Goal: Find specific page/section: Find specific page/section

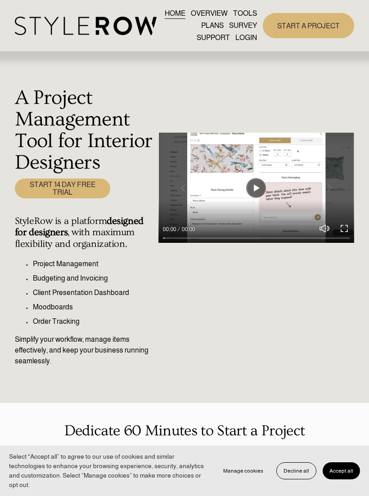
click at [0, 0] on div at bounding box center [0, 0] width 0 height 0
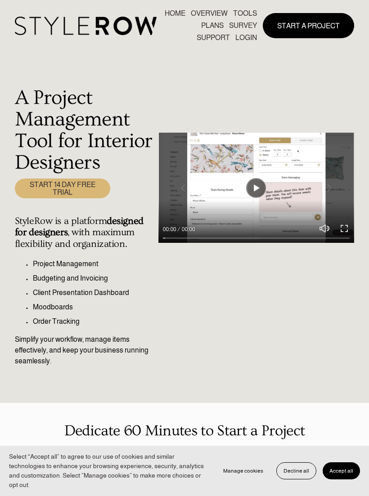
click at [191, 383] on link "LOGIN" at bounding box center [185, 378] width 68 height 22
click at [178, 372] on link "LOGIN" at bounding box center [185, 378] width 68 height 22
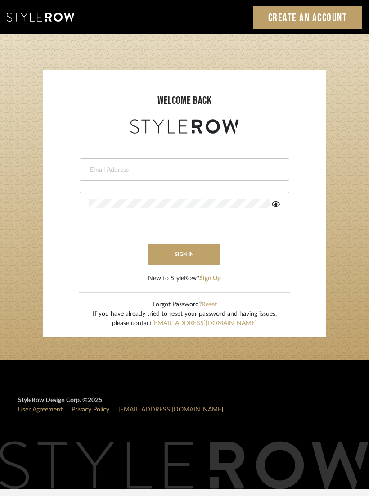
click at [116, 169] on input "email" at bounding box center [183, 169] width 188 height 9
type input "carrie@tresbelleinteriors.com"
click at [191, 257] on button "sign in" at bounding box center [184, 254] width 72 height 21
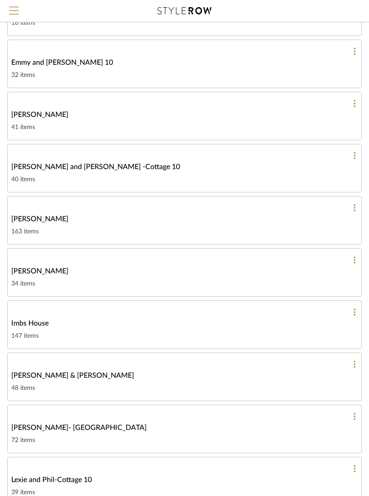
scroll to position [168, 0]
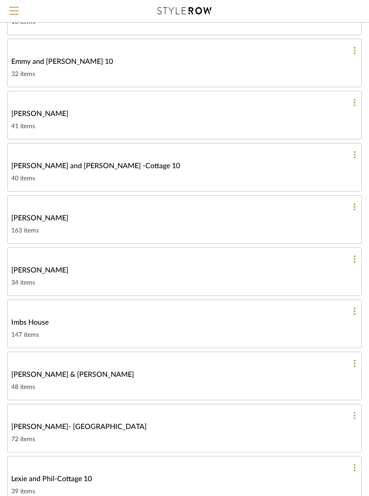
click at [189, 383] on div "48 items" at bounding box center [184, 387] width 346 height 11
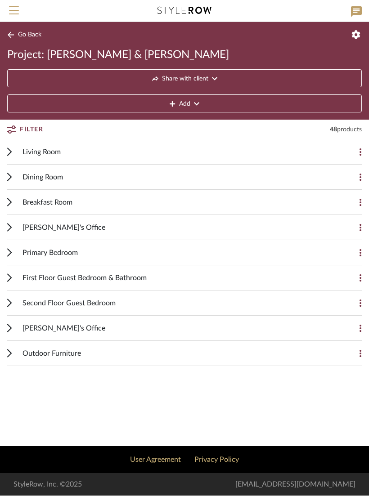
click at [318, 152] on div "Living Room" at bounding box center [177, 152] width 310 height 25
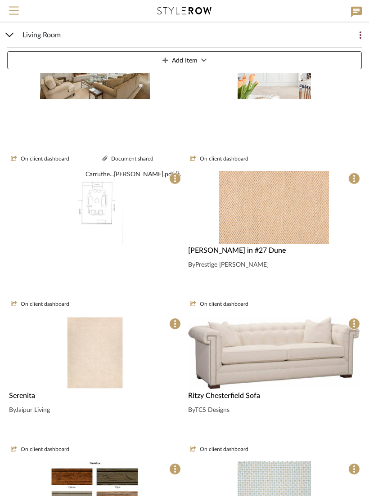
scroll to position [194, 0]
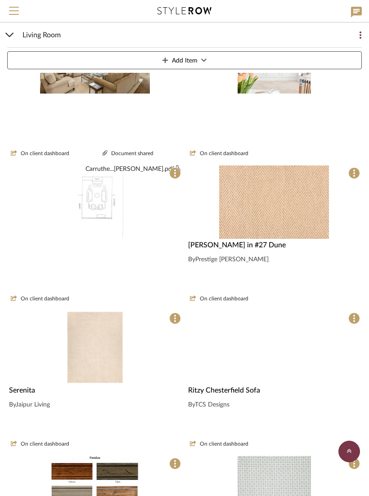
click at [0, 0] on img at bounding box center [0, 0] width 0 height 0
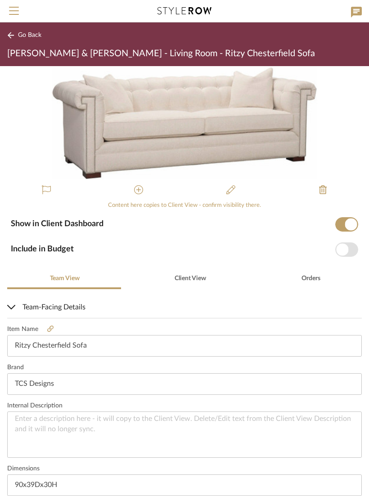
click at [230, 129] on img "0" at bounding box center [185, 122] width 266 height 113
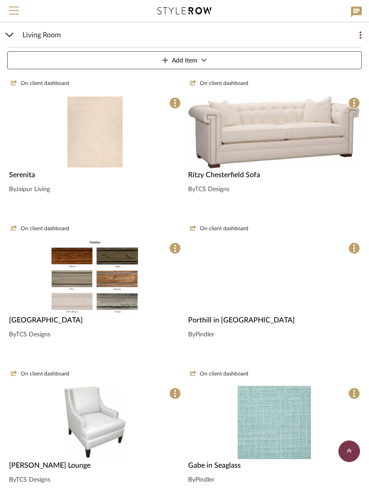
scroll to position [409, 0]
click at [0, 0] on img at bounding box center [0, 0] width 0 height 0
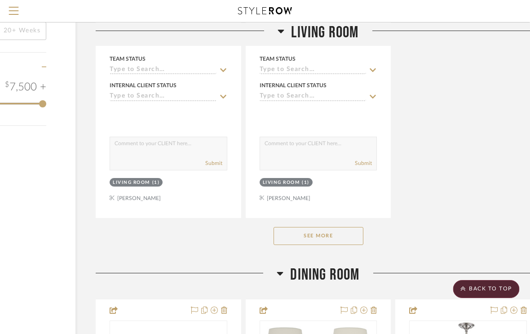
scroll to position [1217, 93]
click at [324, 230] on button "See More" at bounding box center [319, 236] width 90 height 18
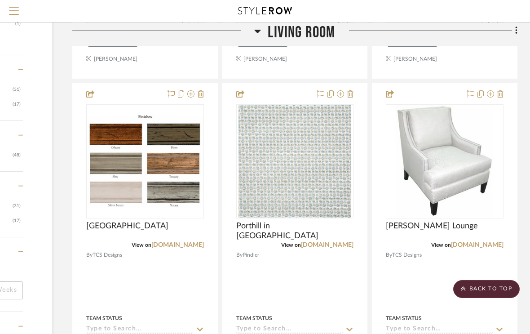
scroll to position [957, 117]
click at [440, 170] on img "0" at bounding box center [444, 161] width 97 height 112
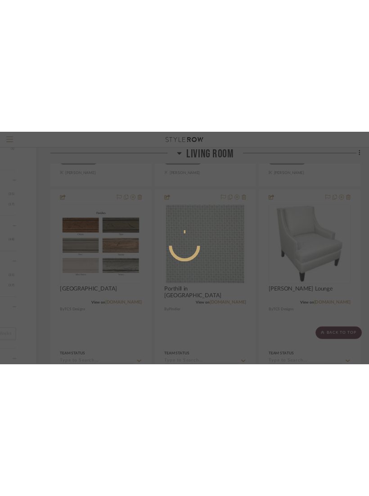
scroll to position [0, 0]
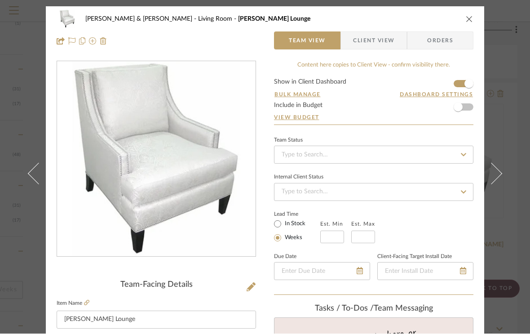
click at [92, 299] on fieldset "Item Name Harrison Lounge" at bounding box center [157, 313] width 200 height 31
click at [88, 305] on icon at bounding box center [86, 302] width 5 height 5
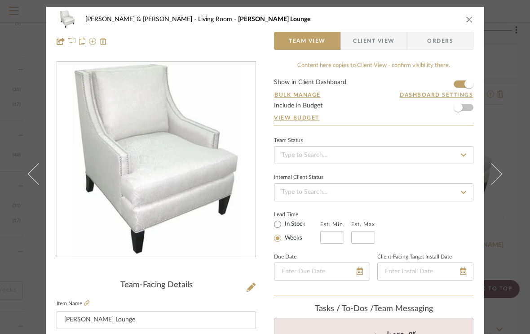
click at [168, 182] on img "0" at bounding box center [156, 159] width 168 height 195
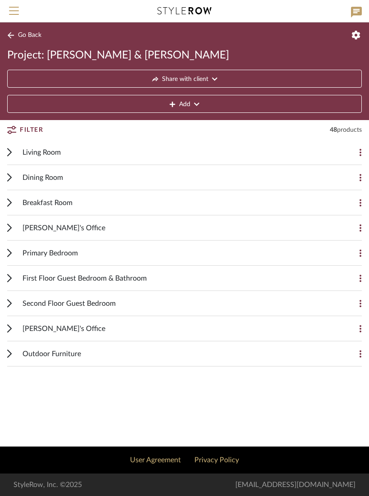
click at [76, 155] on div "Living Room" at bounding box center [177, 152] width 310 height 25
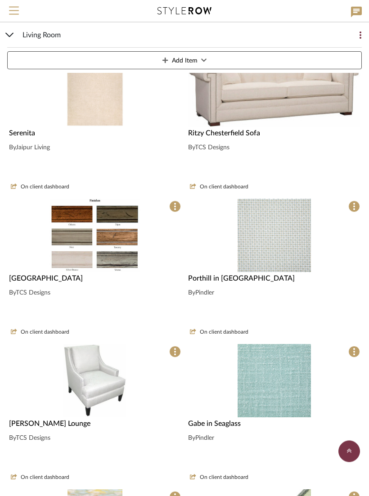
scroll to position [481, 0]
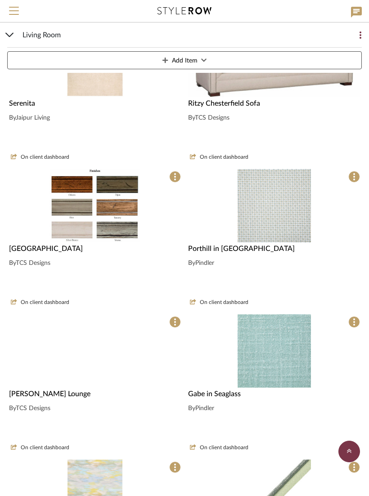
click at [0, 0] on img at bounding box center [0, 0] width 0 height 0
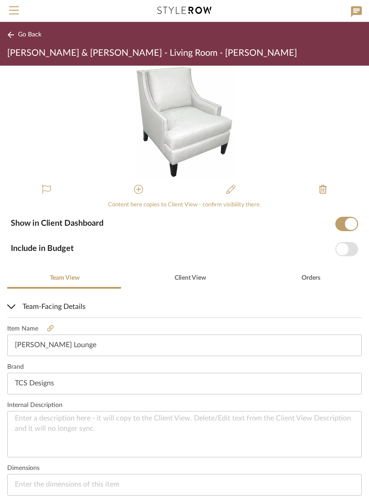
click at [194, 130] on img "0" at bounding box center [184, 122] width 98 height 113
click at [184, 112] on img "0" at bounding box center [184, 122] width 98 height 113
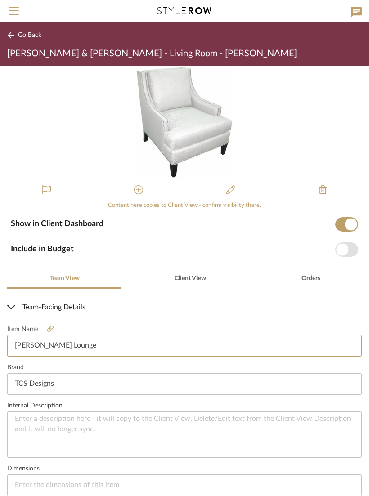
click at [54, 342] on input "[PERSON_NAME] Lounge" at bounding box center [184, 346] width 354 height 22
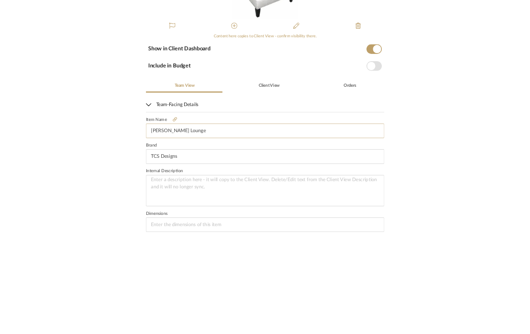
scroll to position [145, 0]
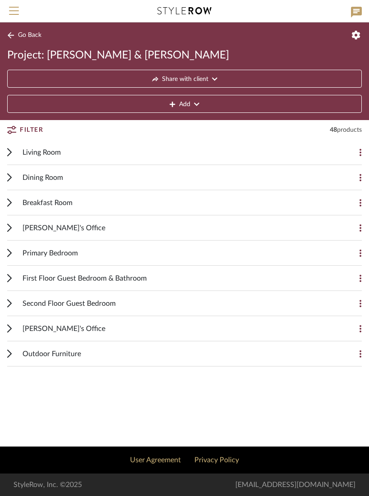
click at [49, 155] on span "Living Room" at bounding box center [41, 152] width 38 height 11
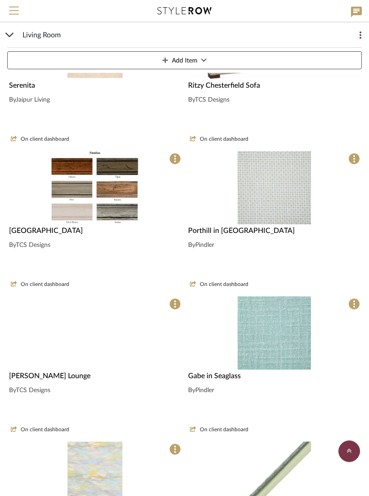
scroll to position [499, 0]
click at [0, 0] on img at bounding box center [0, 0] width 0 height 0
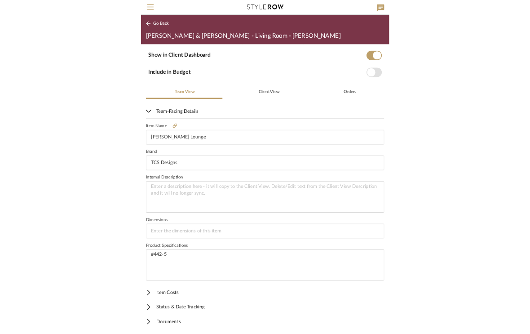
scroll to position [142, 0]
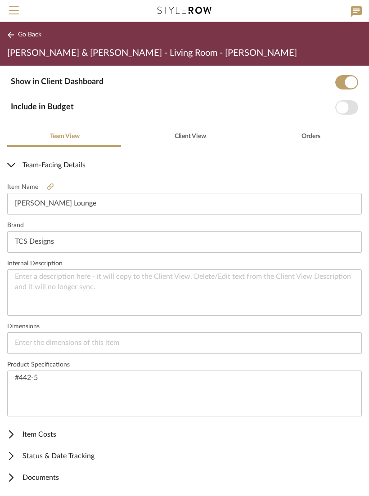
click at [51, 188] on icon at bounding box center [50, 187] width 6 height 6
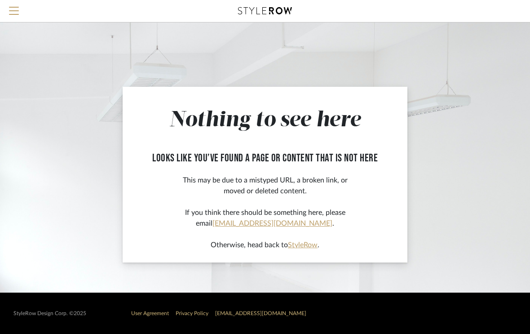
click at [13, 8] on span "Menu" at bounding box center [14, 7] width 10 height 1
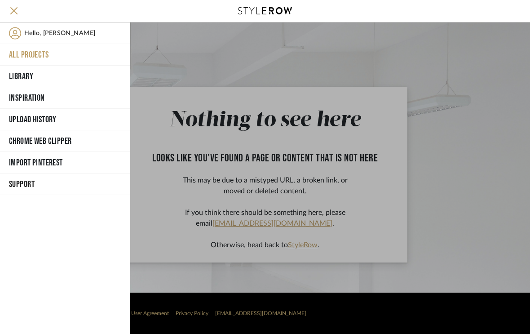
click at [49, 57] on button "All Projects" at bounding box center [65, 55] width 130 height 22
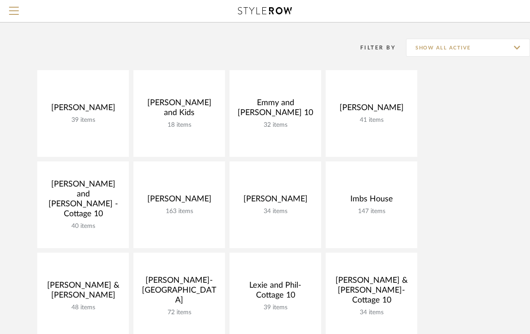
scroll to position [66, 0]
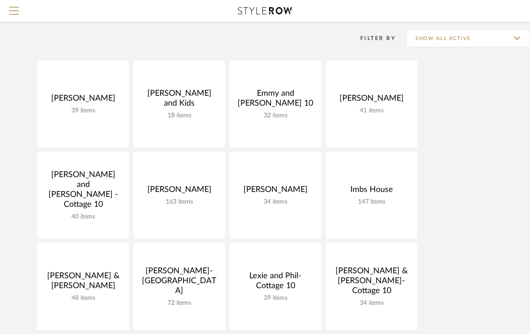
click at [0, 0] on link "Open Project" at bounding box center [0, 0] width 0 height 0
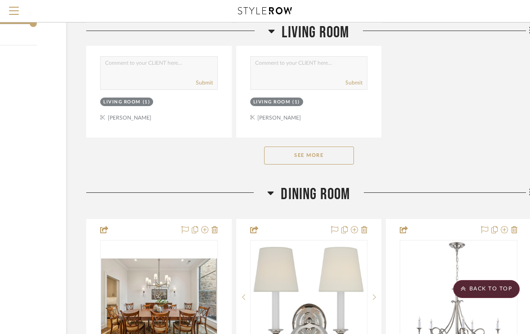
scroll to position [1302, 103]
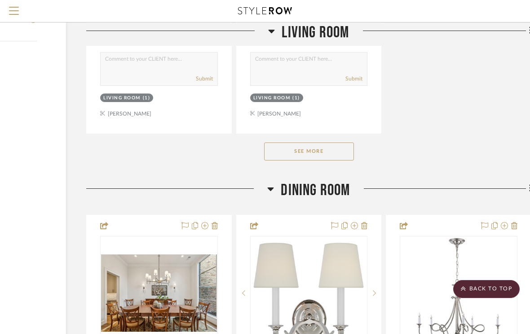
click at [322, 143] on button "See More" at bounding box center [309, 151] width 90 height 18
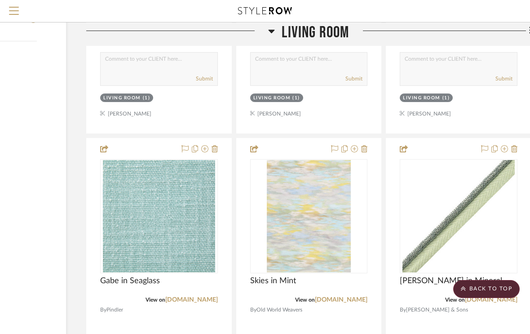
click at [0, 0] on img at bounding box center [0, 0] width 0 height 0
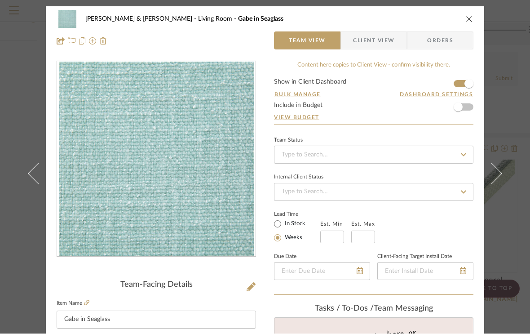
click at [88, 303] on icon at bounding box center [86, 302] width 5 height 5
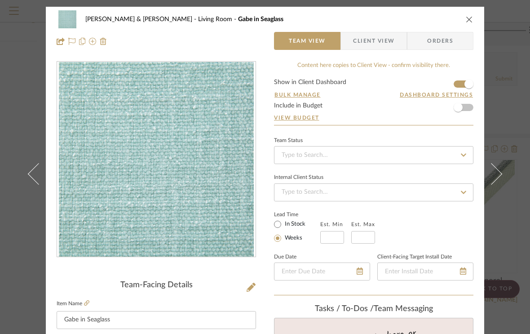
click at [473, 19] on icon "close" at bounding box center [469, 19] width 7 height 7
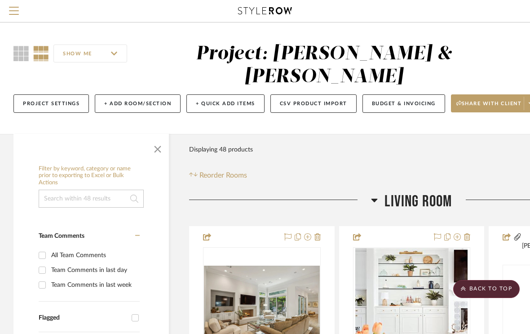
scroll to position [1302, 103]
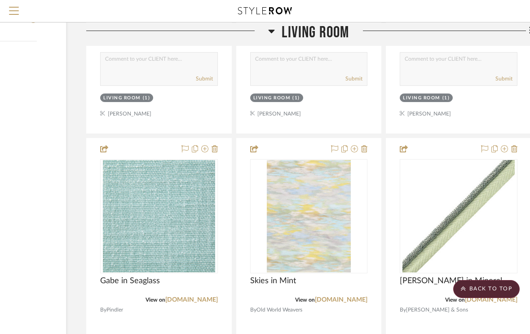
click at [0, 0] on img at bounding box center [0, 0] width 0 height 0
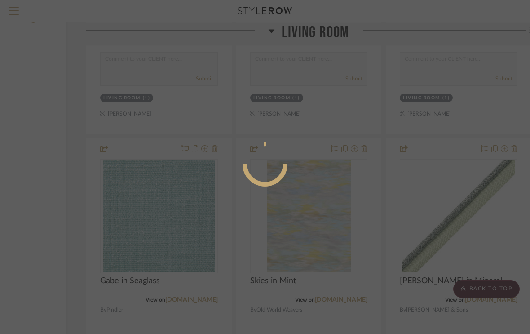
scroll to position [0, 0]
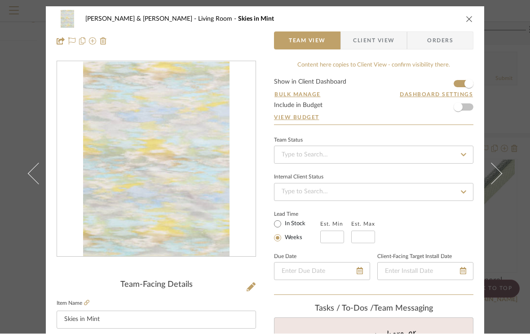
click at [88, 305] on icon at bounding box center [86, 302] width 5 height 5
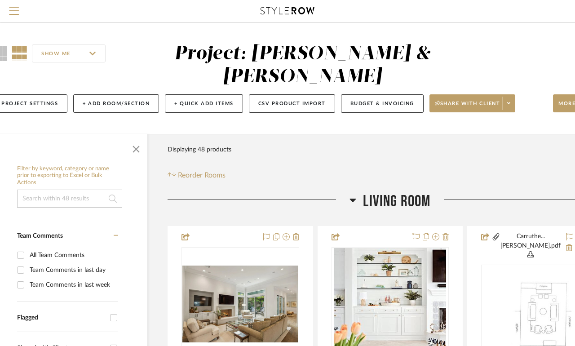
scroll to position [0, 72]
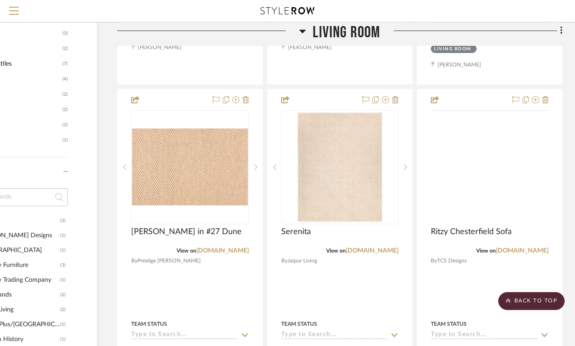
click at [0, 0] on img at bounding box center [0, 0] width 0 height 0
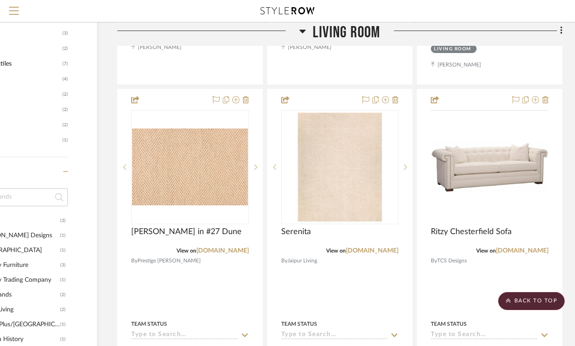
scroll to position [0, 0]
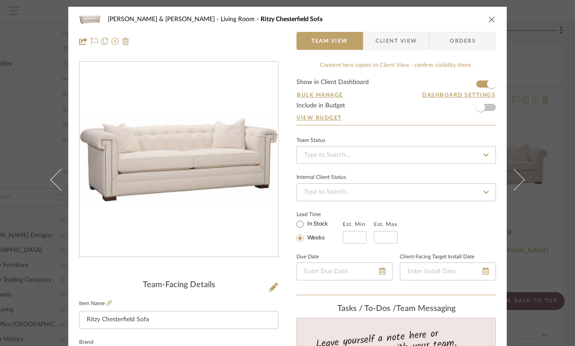
click at [112, 303] on icon at bounding box center [109, 302] width 5 height 5
click at [485, 19] on div "[PERSON_NAME] & [PERSON_NAME] Living Room Ritzy Chesterfield Sofa" at bounding box center [287, 19] width 417 height 18
